Goal: Use online tool/utility: Use online tool/utility

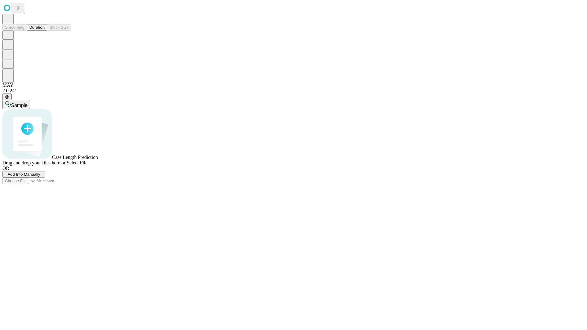
click at [45, 31] on button "Duration" at bounding box center [37, 27] width 20 height 6
click at [87, 165] on span "Select File" at bounding box center [77, 162] width 21 height 5
